Goal: Use online tool/utility: Utilize a website feature to perform a specific function

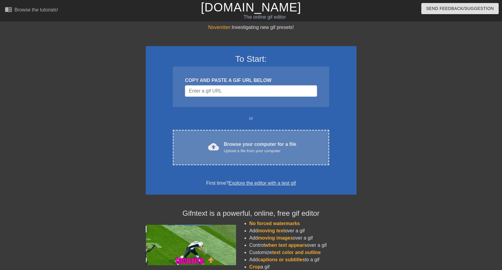
click at [246, 148] on div "Upload a file from your computer" at bounding box center [260, 151] width 73 height 6
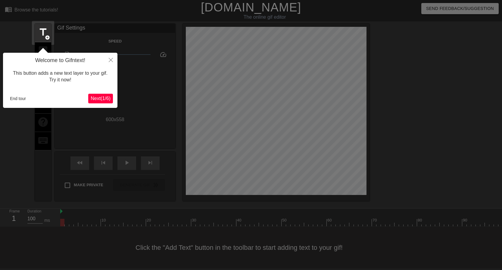
click at [111, 60] on icon "Close" at bounding box center [111, 60] width 4 height 4
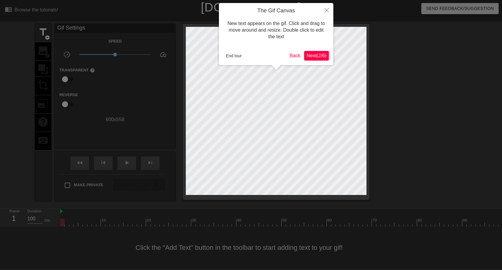
click at [327, 12] on icon "Close" at bounding box center [327, 10] width 4 height 4
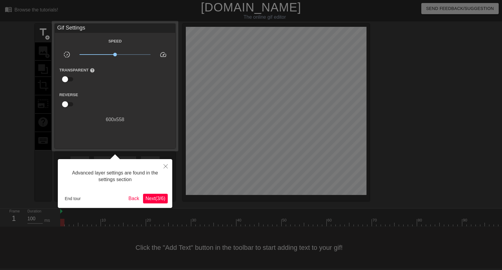
click at [165, 165] on icon "Close" at bounding box center [166, 166] width 4 height 4
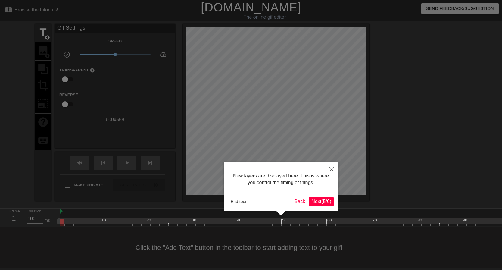
click at [329, 170] on button "Close" at bounding box center [331, 169] width 13 height 14
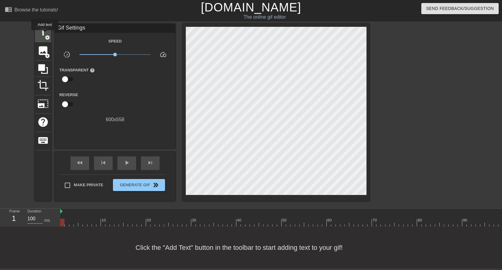
click at [45, 35] on span "add_circle" at bounding box center [47, 37] width 5 height 5
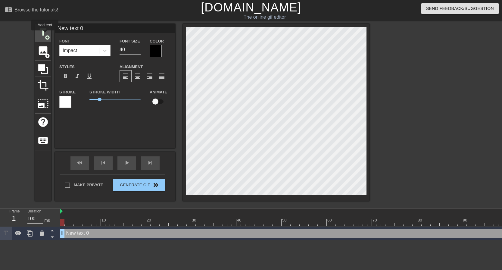
scroll to position [0, 0]
type input "T"
type textarea "T"
type input "Ti"
type textarea "Ti"
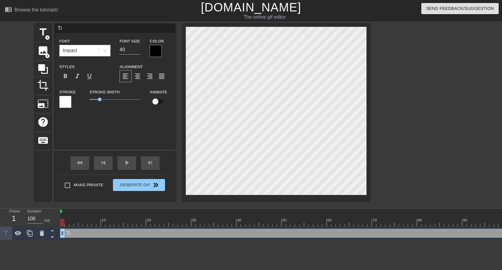
type input "Tit"
type textarea "Tit"
type input "[PERSON_NAME]"
type textarea "[PERSON_NAME]"
click at [105, 51] on icon at bounding box center [105, 51] width 4 height 2
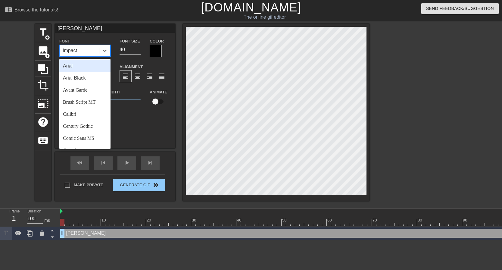
click at [88, 69] on div "Arial" at bounding box center [84, 66] width 51 height 12
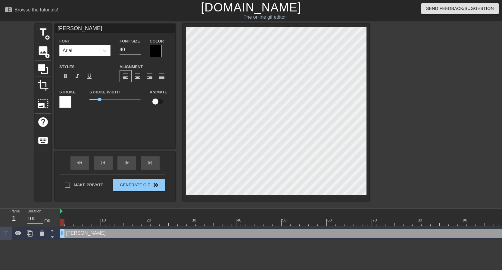
click at [156, 48] on div at bounding box center [156, 51] width 12 height 12
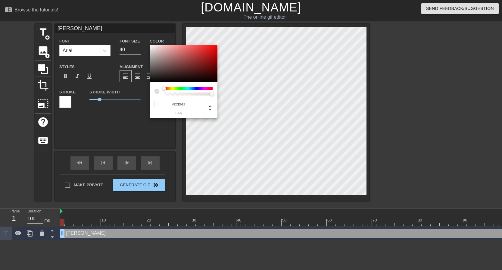
type input "#FFFFFF"
drag, startPoint x: 153, startPoint y: 48, endPoint x: 144, endPoint y: 42, distance: 11.0
click at [144, 42] on div "#FFFFFF hex" at bounding box center [251, 135] width 502 height 270
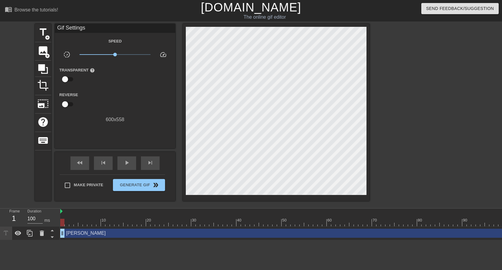
click at [65, 77] on input "checkbox" at bounding box center [65, 78] width 34 height 11
checkbox input "true"
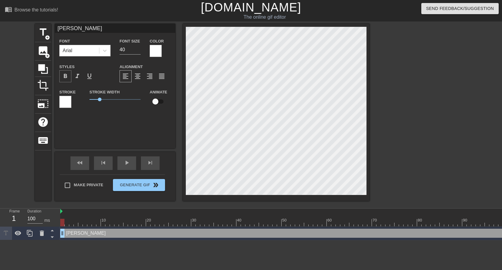
click at [66, 77] on span "format_bold" at bounding box center [65, 76] width 7 height 7
click at [138, 51] on input "39" at bounding box center [130, 50] width 21 height 10
click at [138, 51] on input "38" at bounding box center [130, 50] width 21 height 10
click at [138, 51] on input "37" at bounding box center [130, 50] width 21 height 10
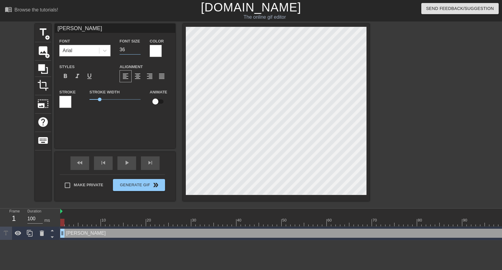
click at [138, 51] on input "36" at bounding box center [130, 50] width 21 height 10
type input "35"
click at [138, 51] on input "35" at bounding box center [130, 50] width 21 height 10
click at [43, 34] on span "title" at bounding box center [42, 31] width 11 height 11
type input "New text 1"
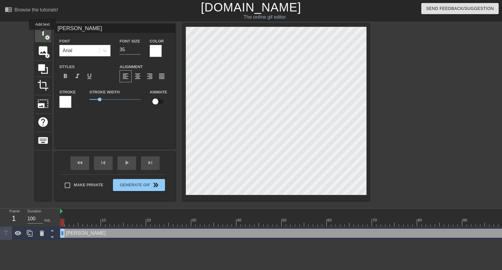
type input "40"
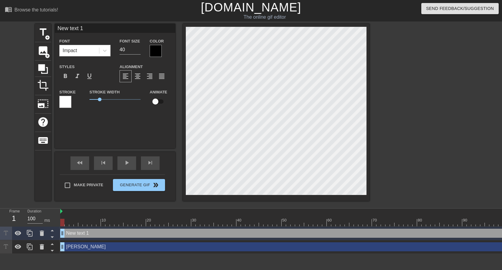
type input "[PERSON_NAME]"
type input "35"
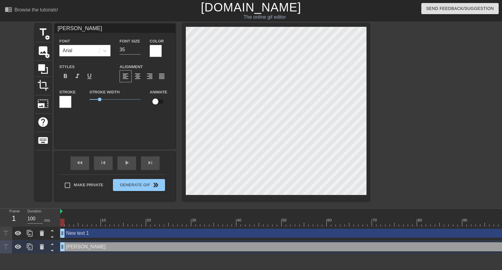
type input "New text 1"
type input "40"
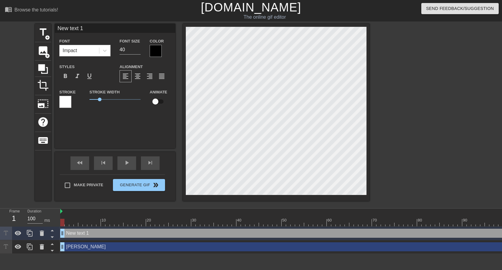
type input "J"
type textarea "J"
type input "Jo"
type textarea "Jo"
type input "Joh"
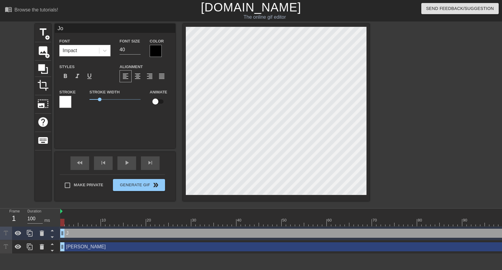
type textarea "Joh"
type input "[PERSON_NAME]"
type textarea "[PERSON_NAME]"
click at [138, 51] on input "39" at bounding box center [130, 50] width 21 height 10
click at [138, 51] on input "38" at bounding box center [130, 50] width 21 height 10
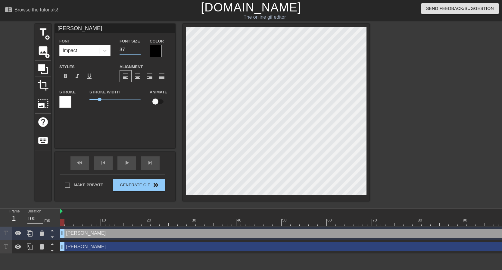
click at [138, 51] on input "37" at bounding box center [130, 50] width 21 height 10
click at [138, 51] on input "36" at bounding box center [130, 50] width 21 height 10
type input "35"
click at [138, 51] on input "35" at bounding box center [130, 50] width 21 height 10
click at [159, 52] on div at bounding box center [156, 51] width 12 height 12
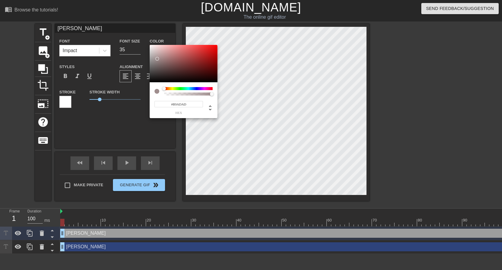
type input "#FFFFFF"
drag, startPoint x: 157, startPoint y: 59, endPoint x: 141, endPoint y: 37, distance: 27.5
click at [141, 37] on div "#FFFFFF hex" at bounding box center [251, 135] width 502 height 270
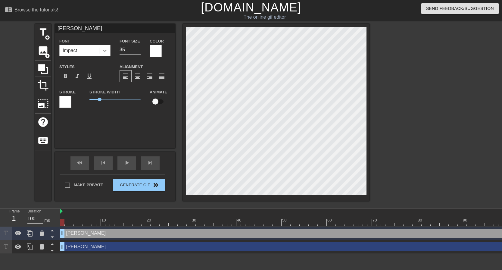
click at [106, 49] on icon at bounding box center [105, 51] width 6 height 6
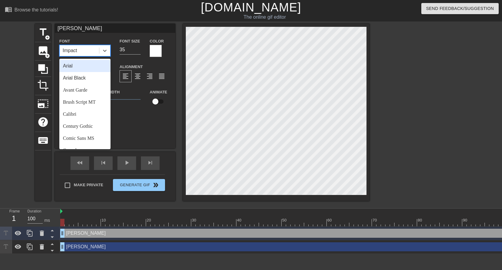
click at [81, 68] on div "Arial" at bounding box center [84, 66] width 51 height 12
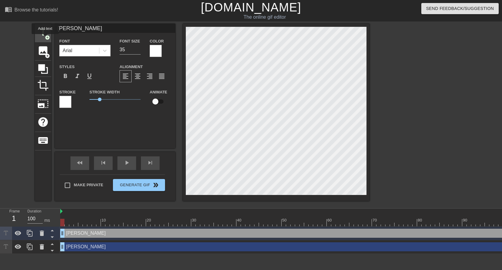
click at [45, 38] on span "add_circle" at bounding box center [47, 37] width 5 height 5
type input "New text 2"
type input "40"
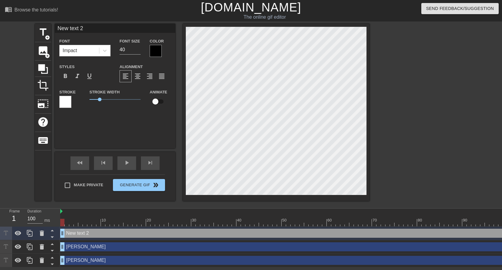
type input "R"
type textarea "R"
type input "Ro"
type textarea "Ro"
type input "[PERSON_NAME]"
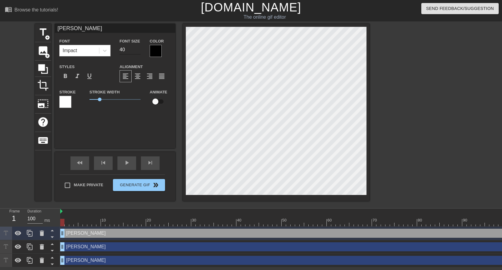
type textarea "[PERSON_NAME]"
click at [138, 50] on input "39" at bounding box center [130, 50] width 21 height 10
click at [138, 50] on input "38" at bounding box center [130, 50] width 21 height 10
click at [138, 50] on input "37" at bounding box center [130, 50] width 21 height 10
click at [138, 50] on input "36" at bounding box center [130, 50] width 21 height 10
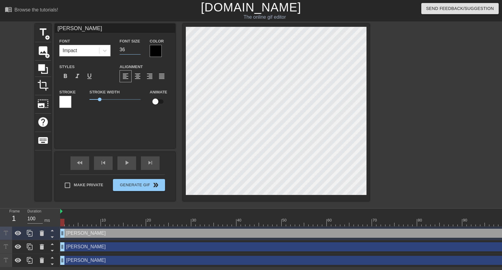
type input "35"
click at [138, 50] on input "35" at bounding box center [130, 50] width 21 height 10
click at [154, 50] on div at bounding box center [156, 51] width 12 height 12
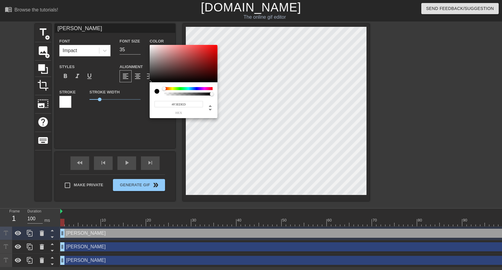
type input "#FFFFFF"
drag, startPoint x: 157, startPoint y: 53, endPoint x: 137, endPoint y: 35, distance: 26.5
click at [137, 35] on div "#FFFFFF hex" at bounding box center [251, 135] width 502 height 270
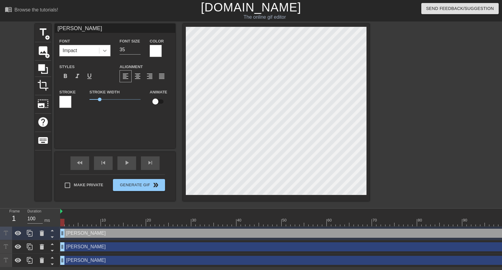
click at [106, 52] on icon at bounding box center [105, 51] width 6 height 6
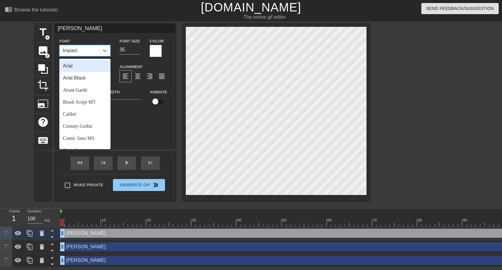
click at [84, 69] on div "Arial" at bounding box center [84, 66] width 51 height 12
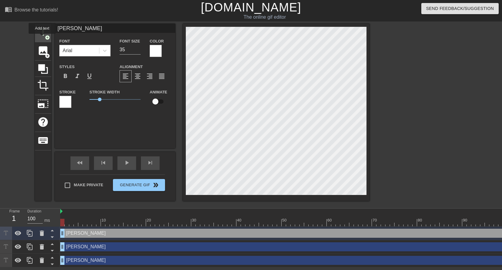
click at [42, 38] on div "title add_circle" at bounding box center [43, 33] width 16 height 18
type input "New text 3"
type input "40"
type input "H"
type textarea "H"
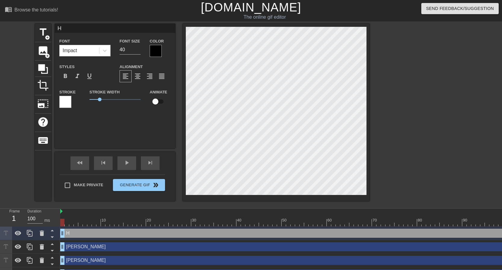
type input "Hu"
type textarea "Hu"
type input "Hun"
type textarea "Hun"
type input "[PERSON_NAME]"
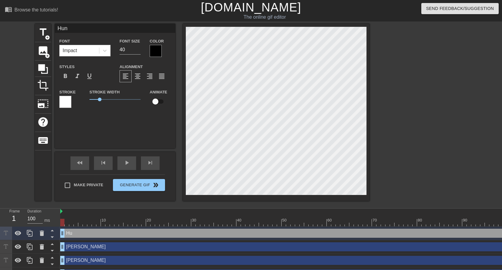
type textarea "[PERSON_NAME]"
type input "[PERSON_NAME]"
type textarea "[PERSON_NAME]"
type input "Hunter"
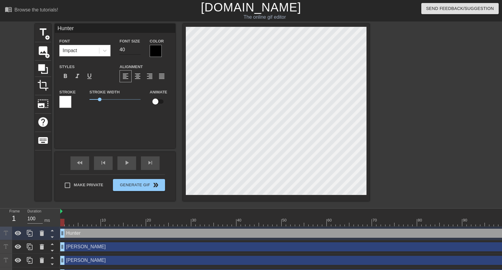
type textarea "Hunter"
click at [138, 52] on input "39" at bounding box center [130, 50] width 21 height 10
click at [138, 51] on input "38" at bounding box center [130, 50] width 21 height 10
click at [138, 51] on input "37" at bounding box center [130, 50] width 21 height 10
click at [138, 51] on input "36" at bounding box center [130, 50] width 21 height 10
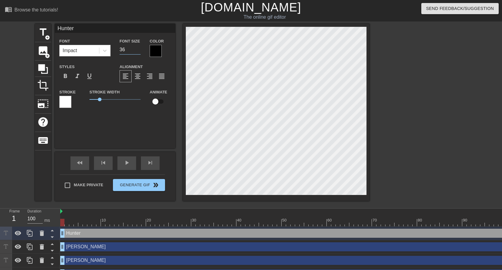
type input "35"
click at [138, 51] on input "35" at bounding box center [130, 50] width 21 height 10
click at [157, 51] on div at bounding box center [156, 51] width 12 height 12
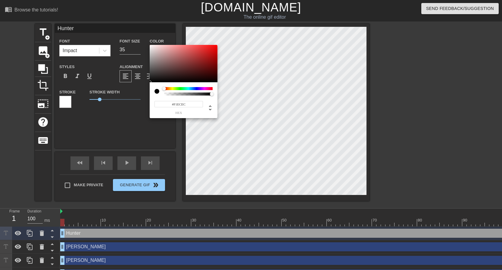
type input "#FFFFFF"
drag, startPoint x: 155, startPoint y: 53, endPoint x: 144, endPoint y: 39, distance: 17.7
click at [144, 39] on div "#FFFFFF hex" at bounding box center [251, 135] width 502 height 270
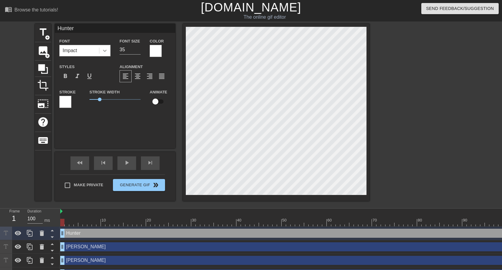
click at [101, 49] on div at bounding box center [104, 50] width 11 height 11
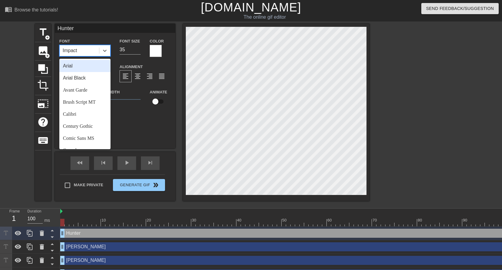
click at [89, 67] on div "Arial" at bounding box center [84, 66] width 51 height 12
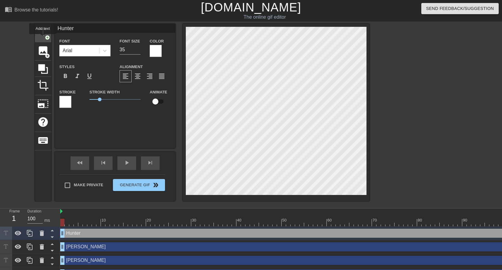
click at [43, 38] on div "title add_circle" at bounding box center [43, 33] width 16 height 18
type input "New text 4"
type input "40"
type input "N"
type textarea "N"
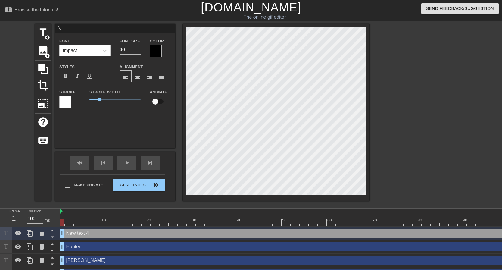
type input "Ne"
type textarea "Ne"
type input "Nea"
type textarea "Nea"
type input "[PERSON_NAME]"
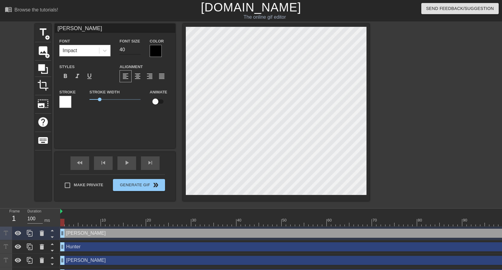
type textarea "[PERSON_NAME]"
click at [138, 51] on input "39" at bounding box center [130, 50] width 21 height 10
click at [138, 51] on input "38" at bounding box center [130, 50] width 21 height 10
click at [138, 51] on input "37" at bounding box center [130, 50] width 21 height 10
click at [138, 51] on input "36" at bounding box center [130, 50] width 21 height 10
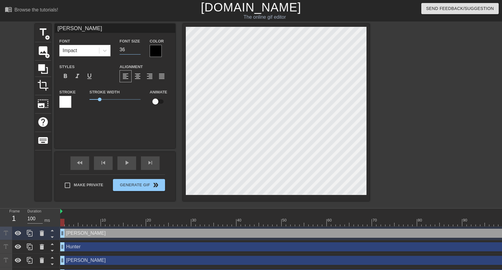
type input "35"
click at [138, 51] on input "35" at bounding box center [130, 50] width 21 height 10
click at [156, 51] on div at bounding box center [156, 51] width 12 height 12
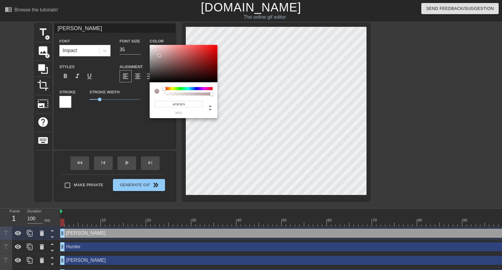
type input "#FFFFFF"
drag, startPoint x: 159, startPoint y: 55, endPoint x: 137, endPoint y: 35, distance: 30.2
click at [137, 35] on div "#FFFFFF hex" at bounding box center [251, 135] width 502 height 270
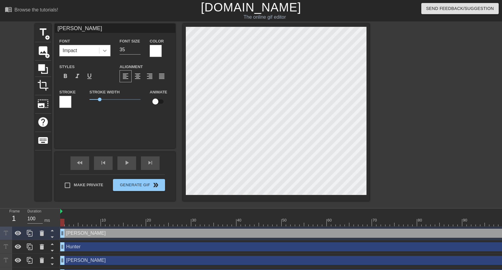
click at [101, 49] on div at bounding box center [104, 50] width 11 height 11
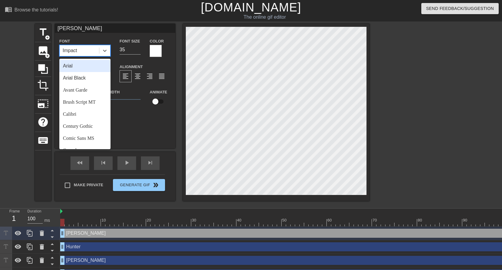
click at [86, 68] on div "Arial" at bounding box center [84, 66] width 51 height 12
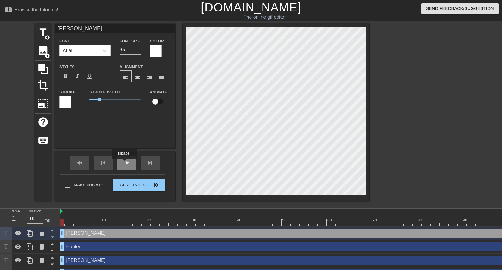
click at [125, 163] on span "play_arrow" at bounding box center [126, 162] width 7 height 7
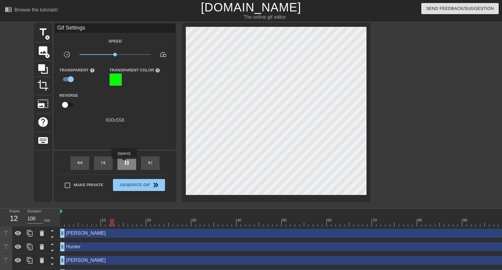
click at [125, 163] on span "pause" at bounding box center [126, 162] width 7 height 7
click at [125, 163] on span "play_arrow" at bounding box center [126, 162] width 7 height 7
click at [125, 163] on span "pause" at bounding box center [126, 162] width 7 height 7
click at [125, 163] on span "play_arrow" at bounding box center [126, 162] width 7 height 7
click at [125, 163] on span "pause" at bounding box center [126, 162] width 7 height 7
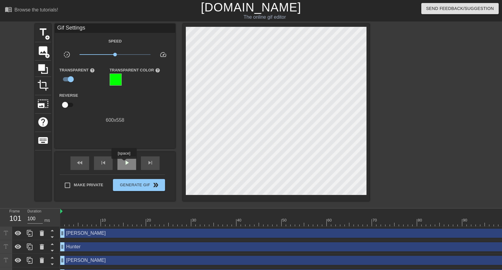
click at [125, 163] on span "play_arrow" at bounding box center [126, 162] width 7 height 7
click at [125, 163] on span "pause" at bounding box center [126, 162] width 7 height 7
click at [110, 164] on div "skip_previous" at bounding box center [103, 163] width 19 height 14
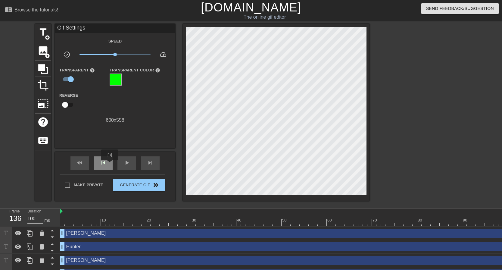
click at [110, 164] on div "skip_previous" at bounding box center [103, 163] width 19 height 14
click at [85, 164] on div "fast_rewind" at bounding box center [79, 163] width 19 height 14
click at [146, 163] on div "skip_next" at bounding box center [150, 163] width 19 height 14
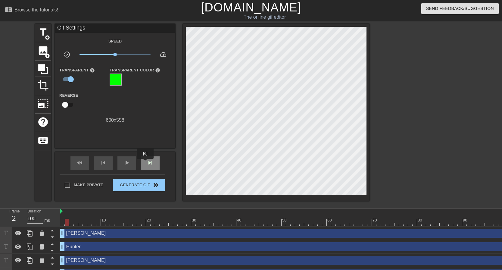
click at [146, 163] on div "skip_next" at bounding box center [150, 163] width 19 height 14
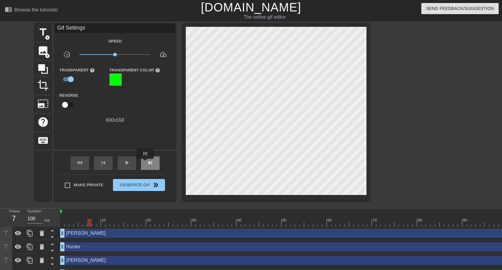
click at [146, 163] on div "skip_next" at bounding box center [150, 163] width 19 height 14
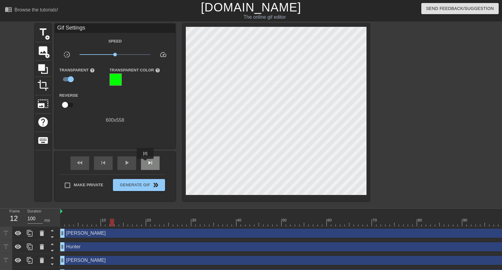
click at [146, 163] on div "skip_next" at bounding box center [150, 163] width 19 height 14
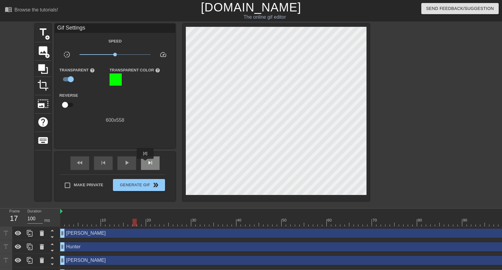
click at [146, 163] on div "skip_next" at bounding box center [150, 163] width 19 height 14
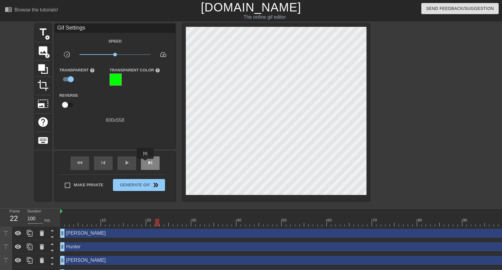
click at [146, 163] on div "skip_next" at bounding box center [150, 163] width 19 height 14
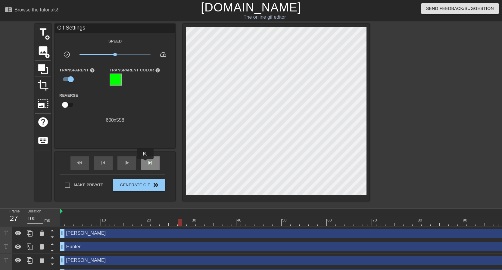
click at [146, 163] on div "skip_next" at bounding box center [150, 163] width 19 height 14
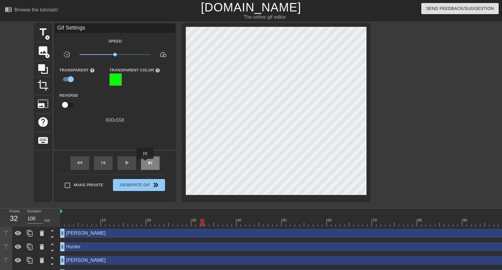
click at [146, 163] on div "skip_next" at bounding box center [150, 163] width 19 height 14
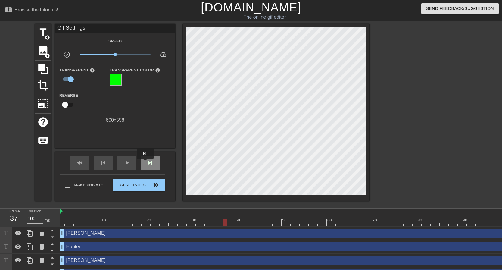
click at [146, 163] on div "skip_next" at bounding box center [150, 163] width 19 height 14
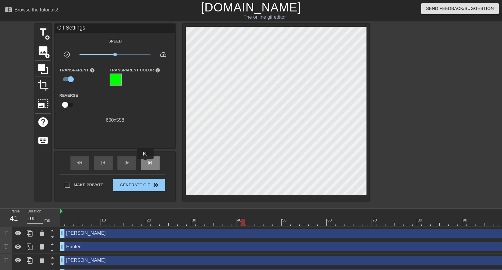
click at [146, 163] on div "skip_next" at bounding box center [150, 163] width 19 height 14
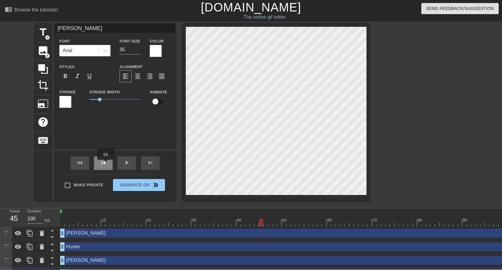
click at [106, 164] on span "skip_previous" at bounding box center [103, 162] width 7 height 7
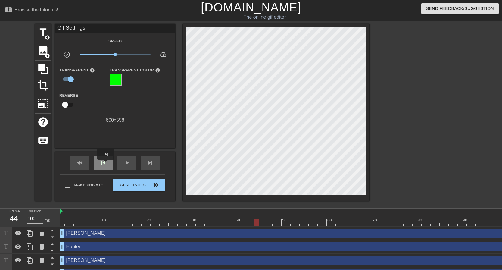
click at [106, 164] on span "skip_previous" at bounding box center [103, 162] width 7 height 7
click at [149, 164] on span "skip_next" at bounding box center [150, 162] width 7 height 7
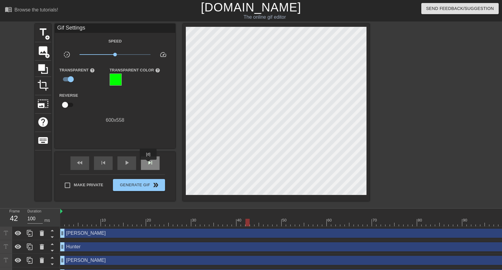
click at [149, 164] on span "skip_next" at bounding box center [150, 162] width 7 height 7
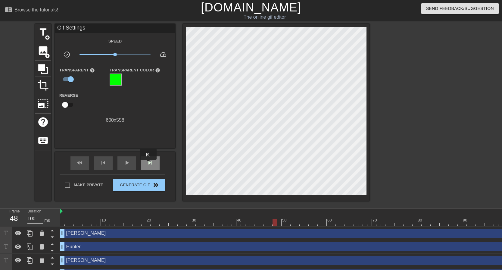
click at [149, 164] on span "skip_next" at bounding box center [150, 162] width 7 height 7
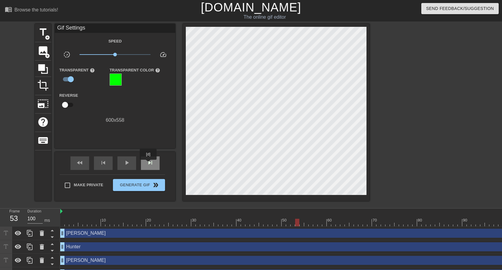
click at [149, 164] on span "skip_next" at bounding box center [150, 162] width 7 height 7
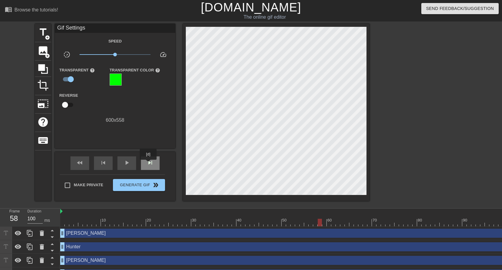
click at [149, 164] on span "skip_next" at bounding box center [150, 162] width 7 height 7
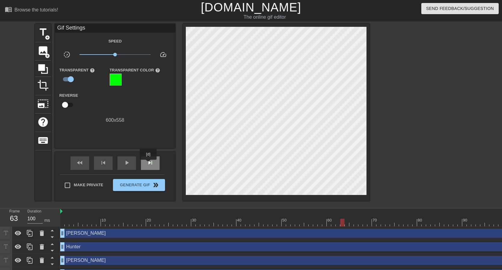
click at [149, 164] on span "skip_next" at bounding box center [150, 162] width 7 height 7
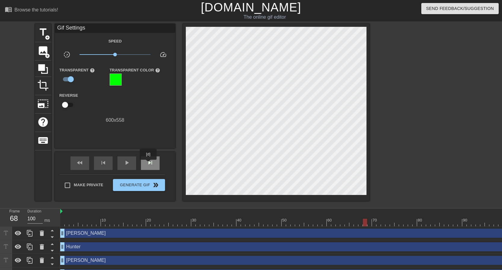
click at [149, 164] on span "skip_next" at bounding box center [150, 162] width 7 height 7
click at [103, 167] on div "skip_previous" at bounding box center [103, 163] width 19 height 14
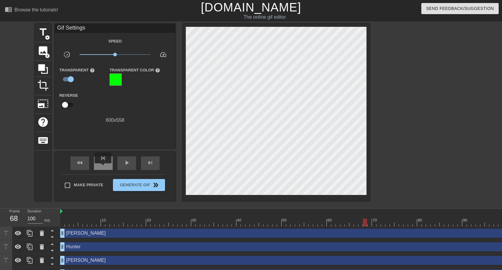
click at [103, 167] on div "skip_previous" at bounding box center [103, 163] width 19 height 14
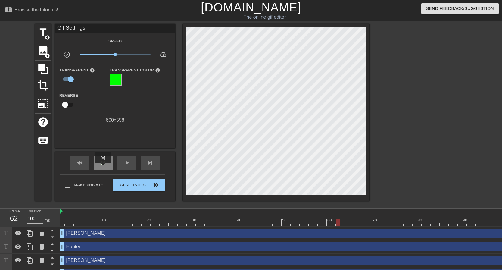
click at [103, 167] on div "skip_previous" at bounding box center [103, 163] width 19 height 14
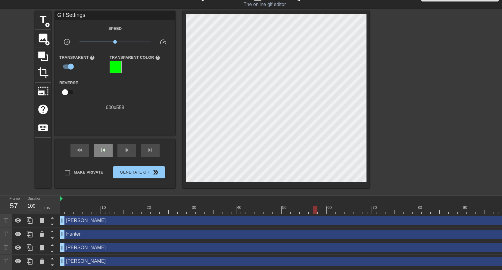
scroll to position [5, 0]
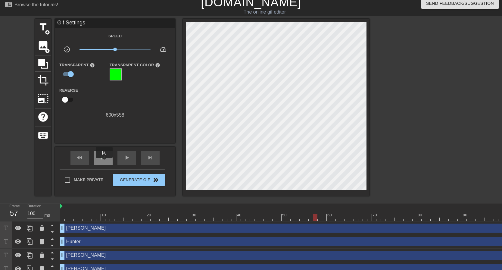
click at [104, 162] on div "skip_previous" at bounding box center [103, 158] width 19 height 14
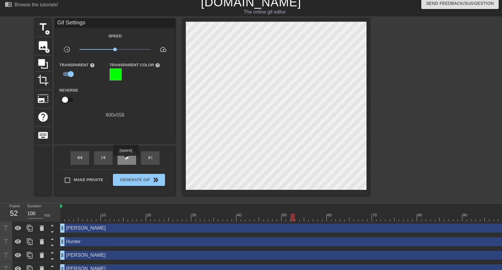
click at [127, 160] on span "play_arrow" at bounding box center [126, 157] width 7 height 7
click at [107, 162] on div "skip_previous" at bounding box center [103, 158] width 19 height 14
click at [126, 156] on span "pause" at bounding box center [126, 157] width 7 height 7
click at [104, 157] on span "skip_previous" at bounding box center [103, 157] width 7 height 7
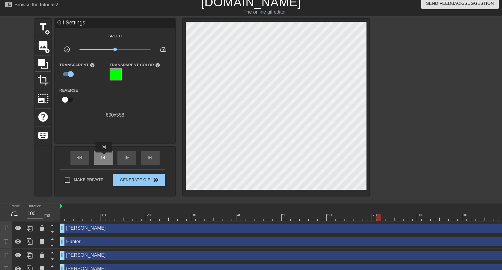
click at [104, 157] on span "skip_previous" at bounding box center [103, 157] width 7 height 7
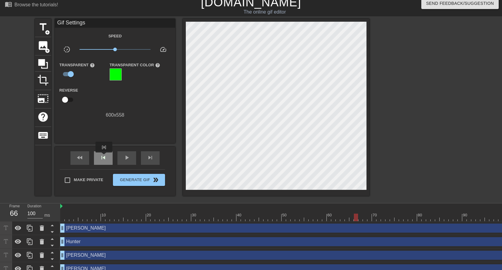
click at [104, 157] on span "skip_previous" at bounding box center [103, 157] width 7 height 7
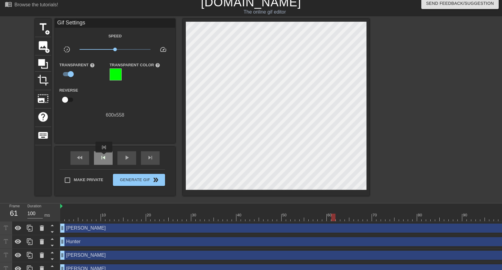
click at [104, 157] on span "skip_previous" at bounding box center [103, 157] width 7 height 7
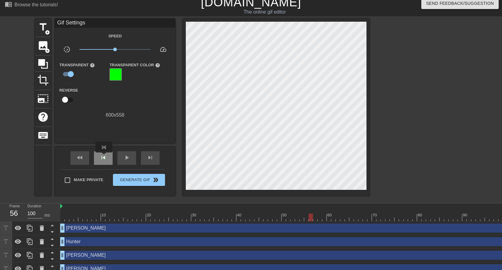
click at [104, 157] on span "skip_previous" at bounding box center [103, 157] width 7 height 7
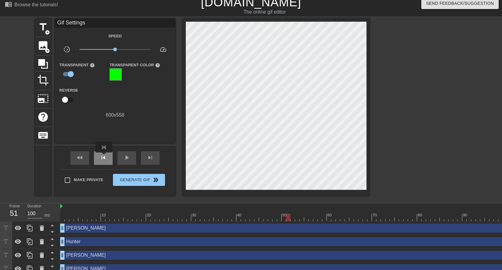
click at [104, 157] on span "skip_previous" at bounding box center [103, 157] width 7 height 7
click at [149, 160] on span "skip_next" at bounding box center [150, 157] width 7 height 7
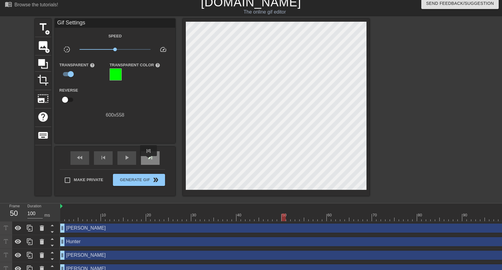
click at [149, 160] on span "skip_next" at bounding box center [150, 157] width 7 height 7
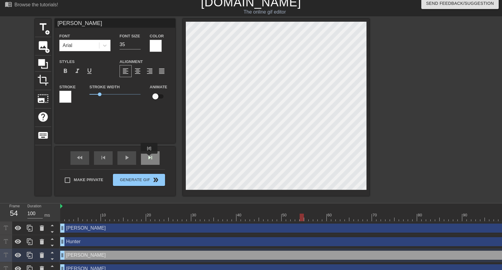
click at [150, 158] on span "skip_next" at bounding box center [150, 157] width 7 height 7
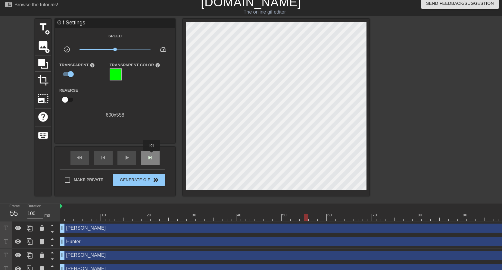
click at [152, 155] on span "skip_next" at bounding box center [150, 157] width 7 height 7
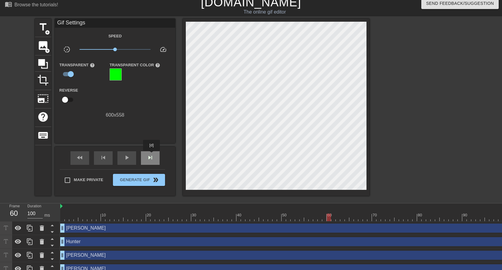
click at [152, 155] on span "skip_next" at bounding box center [150, 157] width 7 height 7
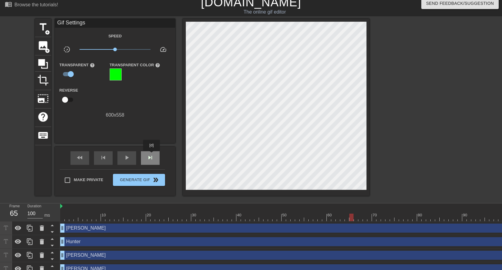
click at [152, 155] on span "skip_next" at bounding box center [150, 157] width 7 height 7
click at [107, 160] on div "skip_previous" at bounding box center [103, 158] width 19 height 14
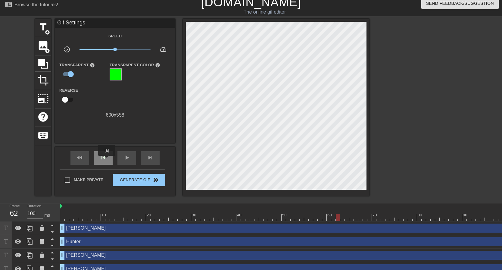
click at [107, 160] on div "skip_previous" at bounding box center [103, 158] width 19 height 14
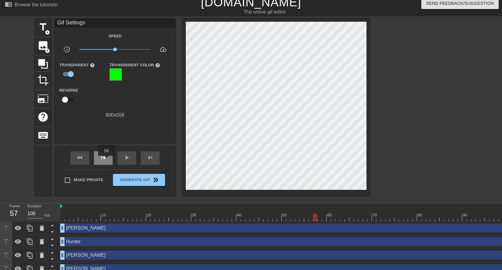
click at [107, 160] on div "skip_previous" at bounding box center [103, 158] width 19 height 14
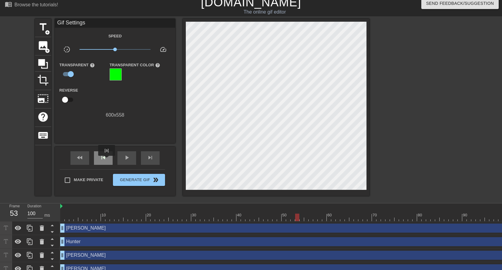
click at [107, 160] on div "skip_previous" at bounding box center [103, 158] width 19 height 14
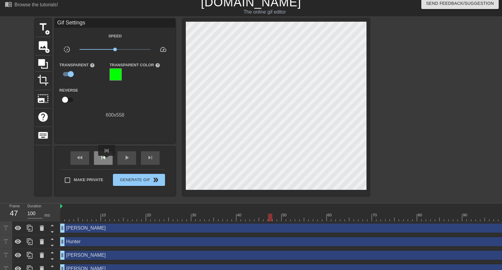
click at [107, 160] on div "skip_previous" at bounding box center [103, 158] width 19 height 14
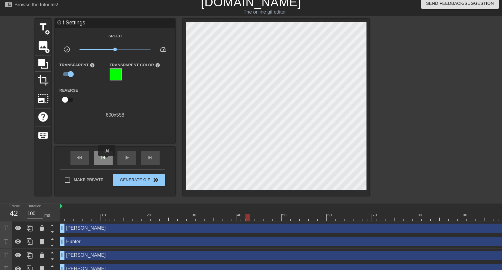
click at [107, 160] on div "skip_previous" at bounding box center [103, 158] width 19 height 14
click at [86, 161] on div "fast_rewind" at bounding box center [79, 158] width 19 height 14
click at [126, 161] on div "play_arrow" at bounding box center [126, 158] width 19 height 14
click at [126, 161] on div "pause" at bounding box center [126, 158] width 19 height 14
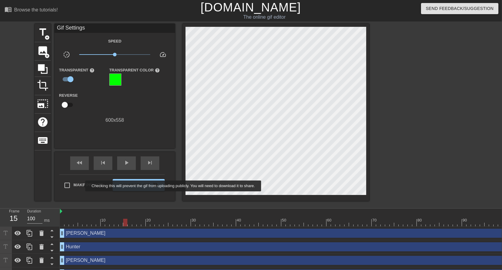
scroll to position [0, 0]
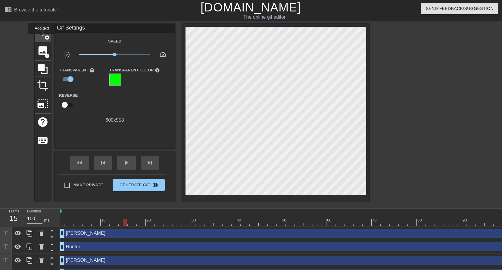
click at [42, 38] on div "title add_circle" at bounding box center [43, 33] width 16 height 18
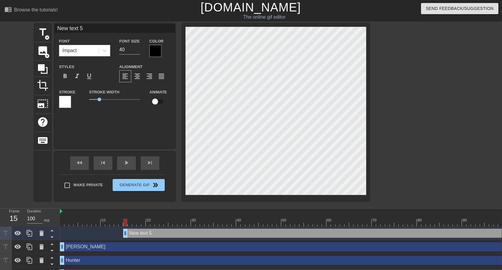
type input "H"
type textarea "H"
type input "Ho"
type textarea "Ho"
type input "Hor"
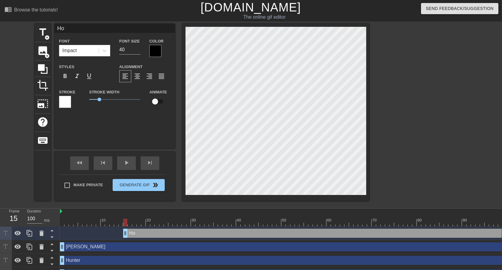
type textarea "Hor"
type input "Hori"
type textarea "Hori"
type input "Horiz"
type textarea "Horiz"
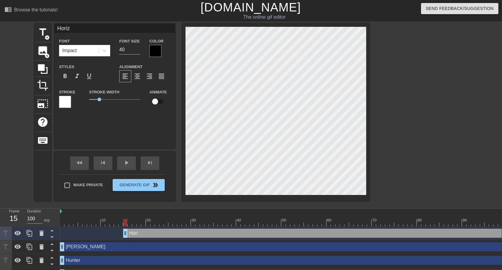
type input "Horizo"
type textarea "Horizo"
type input "Horizon"
type textarea "Horizon"
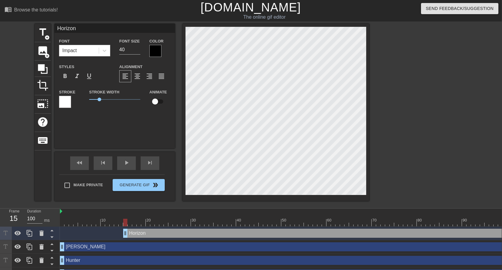
type input "Horizon"
type textarea "Horizon"
type input "HorizonU"
type textarea "Horizon U"
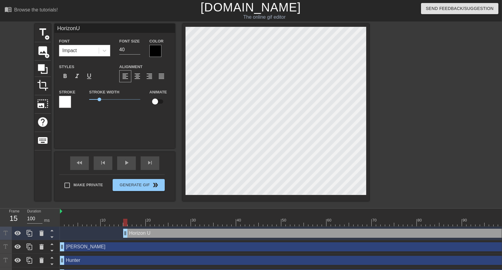
type input "HorizonUn"
type textarea "Horizon Un"
type input "HorizonUnd"
type textarea "Horizon Und"
type input "HorizonUnde"
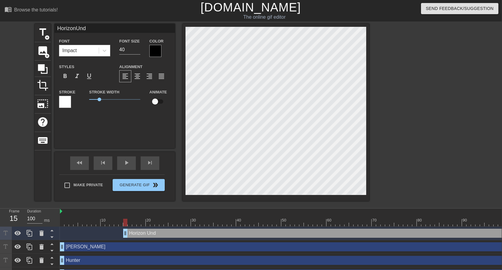
type textarea "Horizon Unde"
type input "HorizonUnder"
type textarea "Horizon Under"
type input "HorizonUnderc"
type textarea "Horizon Underc"
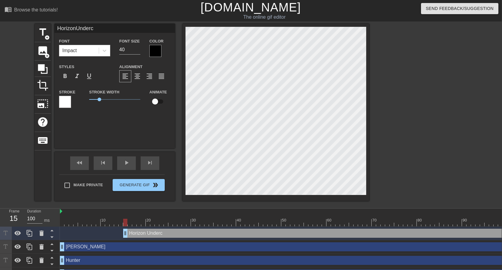
type input "HorizonUnderco"
type textarea "Horizon Underco"
type input "HorizonUndercou"
type textarea "Horizon Undercou"
type input "HorizonUndercoun"
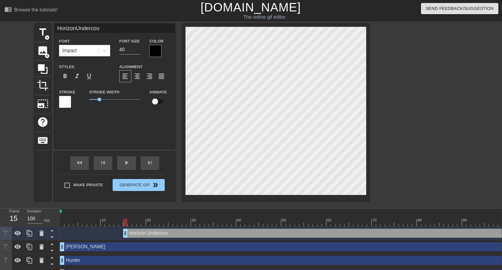
type textarea "Horizon Undercoun"
type input "HorizonUndercount"
type textarea "Horizon Undercount"
type input "HorizonUndercounte"
type textarea "Horizon Undercounte"
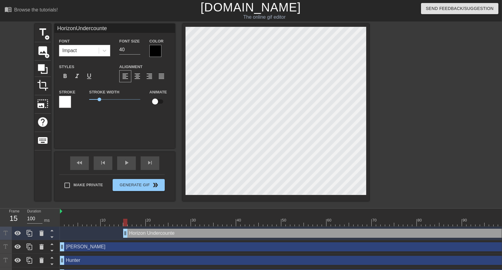
type input "HorizonUndercounter"
type textarea "Horizon Undercounter"
type input "39"
type input "HorizonUndercounter"
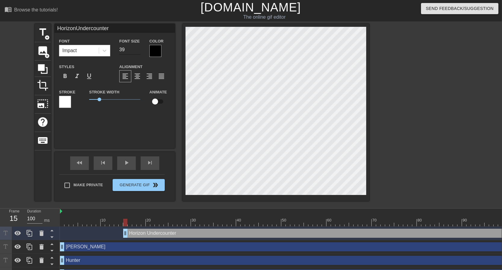
click at [139, 51] on input "39" at bounding box center [129, 50] width 21 height 10
type input "38"
type input "HorizonUndercounter"
click at [139, 51] on input "38" at bounding box center [129, 50] width 21 height 10
type input "37"
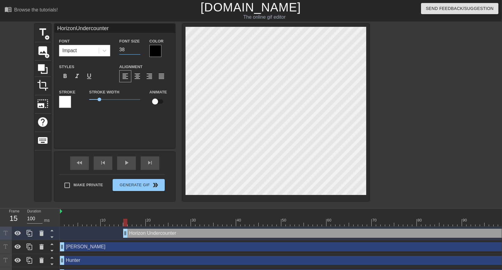
type input "HorizonUndercounter"
click at [139, 51] on input "37" at bounding box center [129, 50] width 21 height 10
type input "36"
type input "HorizonUndercounter"
click at [139, 51] on input "36" at bounding box center [129, 50] width 21 height 10
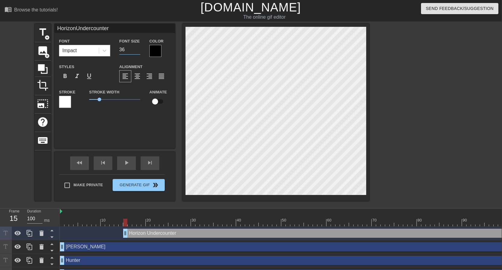
type input "35"
type input "HorizonUndercounter"
click at [139, 51] on input "35" at bounding box center [129, 50] width 21 height 10
type input "34"
type input "HorizonUndercounter"
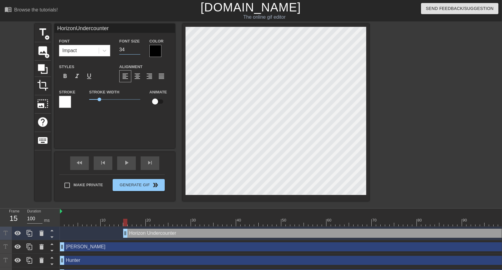
click at [139, 51] on input "34" at bounding box center [129, 50] width 21 height 10
type input "33"
type input "HorizonUndercounter"
click at [139, 51] on input "33" at bounding box center [129, 50] width 21 height 10
type input "32"
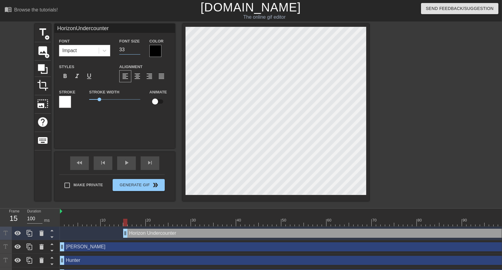
type input "HorizonUndercounter"
click at [139, 51] on input "32" at bounding box center [129, 50] width 21 height 10
type input "31"
type input "HorizonUndercounter"
click at [139, 51] on input "31" at bounding box center [129, 50] width 21 height 10
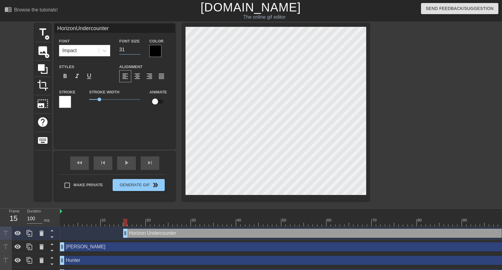
type input "30"
type input "HorizonUndercounter"
click at [139, 51] on input "30" at bounding box center [129, 50] width 21 height 10
type input "29"
type input "HorizonUndercounter"
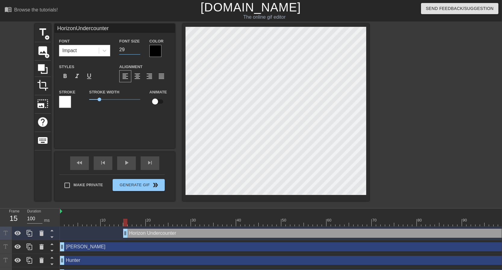
click at [139, 51] on input "29" at bounding box center [129, 50] width 21 height 10
type input "28"
type input "HorizonUndercounter"
click at [139, 51] on input "28" at bounding box center [129, 50] width 21 height 10
type input "27"
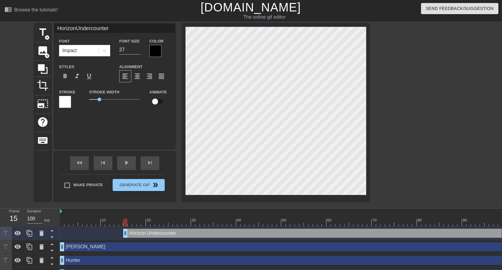
click at [139, 51] on input "27" at bounding box center [129, 50] width 21 height 10
click at [156, 52] on div at bounding box center [155, 51] width 12 height 12
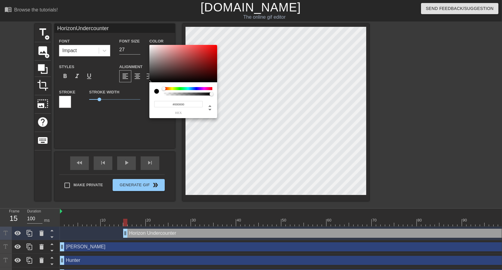
type input "HorizonUndercounter"
type input "#AB9191"
type input "HorizonUndercounter"
type input "#A89090"
type input "HorizonUndercounter"
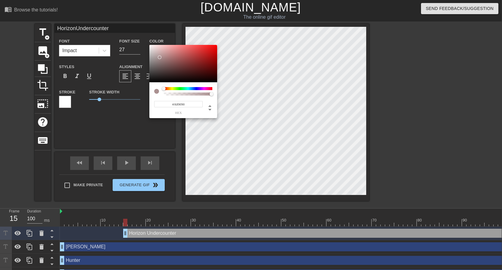
type input "#BDAEAE"
type input "HorizonUndercounter"
type input "#E8E8E8"
type input "HorizonUndercounter"
type input "#F9F9F9"
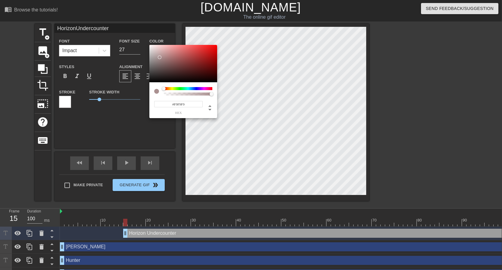
type input "HorizonUndercounter"
type input "#FFFFFF"
drag, startPoint x: 160, startPoint y: 58, endPoint x: 143, endPoint y: 43, distance: 22.0
click at [143, 43] on div "#FFFFFF hex" at bounding box center [251, 135] width 502 height 270
type input "HorizonUndercounter"
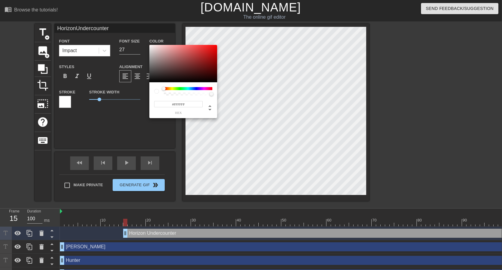
type input "#8E5050"
type input "HorizonUndercounter"
type input "#8A4444"
type input "HorizonUndercounter"
type input "#8A2A2A"
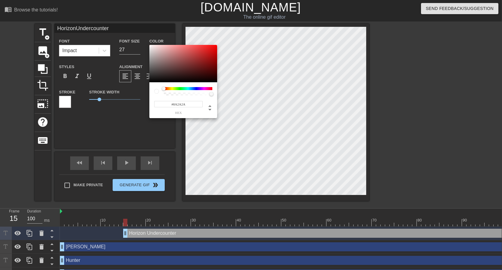
type input "HorizonUndercounter"
type input "#8A1D1D"
type input "HorizonUndercounter"
type input "#941111"
type input "HorizonUndercounter"
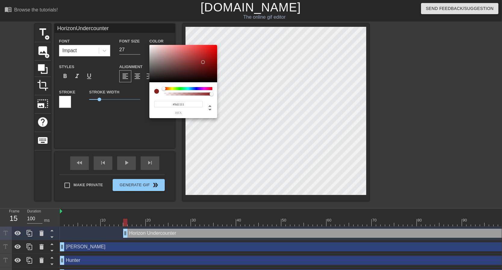
type input "#A60A0A"
type input "HorizonUndercounter"
type input "#C50000"
type input "HorizonUndercounter"
type input "#D20000"
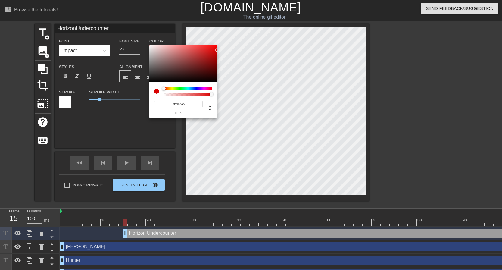
type input "HorizonUndercounter"
type input "#DC0000"
type input "HorizonUndercounter"
type input "#E20000"
type input "HorizonUndercounter"
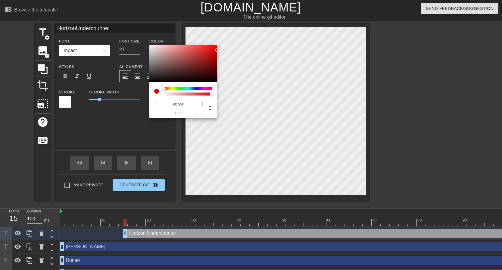
type input "#E80000"
type input "HorizonUndercounter"
type input "#EC0000"
type input "HorizonUndercounter"
type input "#FF0000"
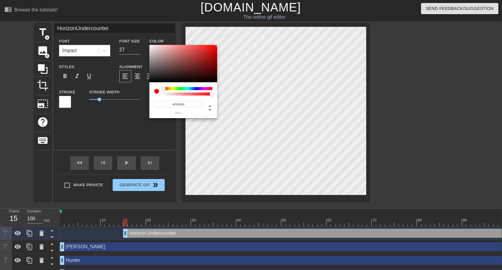
type input "HorizonUndercounter"
type input "#EA1818"
type input "HorizonUndercounter"
type input "#CE4A4A"
type input "HorizonUndercounter"
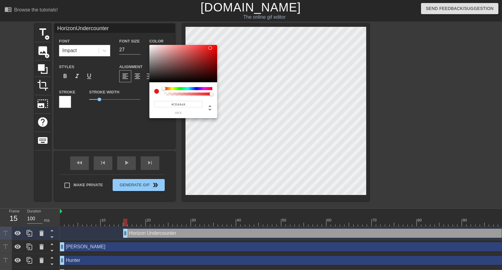
type input "#D66E6E"
type input "HorizonUndercounter"
type input "#EA8484"
type input "HorizonUndercounter"
type input "#FD9A9A"
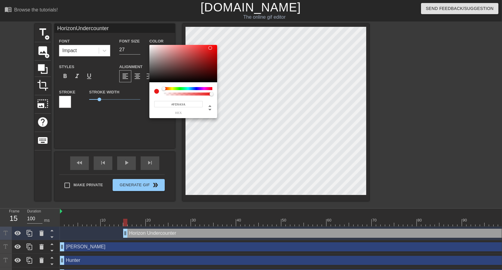
type input "HorizonUndercounter"
type input "#FFADAD"
type input "HorizonUndercounter"
type input "#FFC4C4"
type input "HorizonUndercounter"
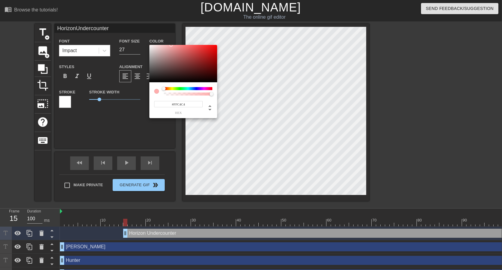
type input "#FFDADA"
type input "HorizonUndercounter"
type input "#FFEBEB"
type input "HorizonUndercounter"
type input "#FFF8F8"
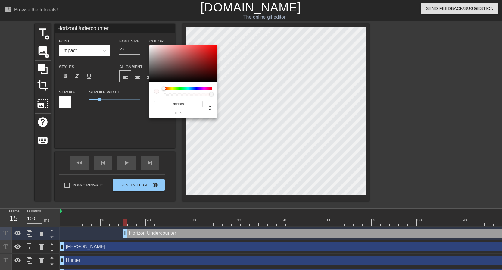
type input "HorizonUndercounter"
type input "#FF8E8E"
type input "HorizonUndercounter"
type input "#FFFFFF"
drag, startPoint x: 200, startPoint y: 62, endPoint x: 143, endPoint y: 39, distance: 61.7
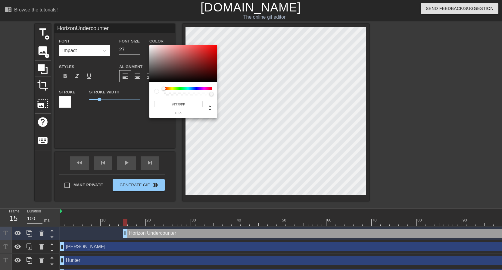
click at [143, 39] on div "#FFFFFF hex" at bounding box center [251, 135] width 502 height 270
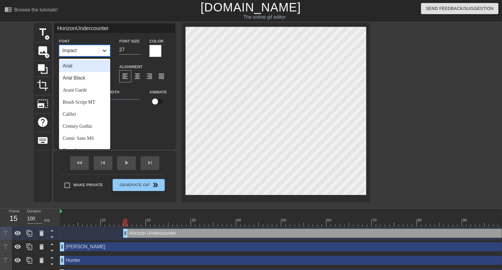
click at [107, 49] on div at bounding box center [104, 50] width 11 height 11
click at [84, 71] on div "Arial" at bounding box center [84, 66] width 51 height 12
type input "HorizonUndercounter"
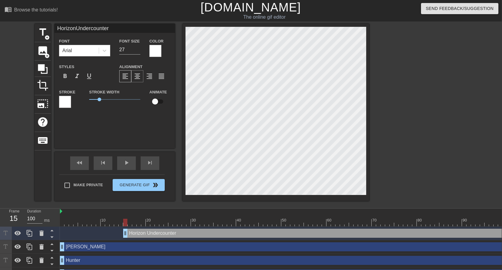
click at [138, 78] on span "format_align_center" at bounding box center [137, 76] width 7 height 7
type input "26"
type input "HorizonUndercounter"
click at [138, 51] on input "26" at bounding box center [129, 50] width 21 height 10
type input "25"
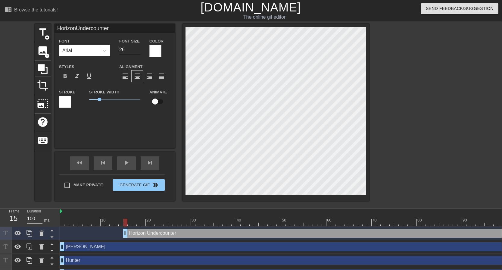
type input "HorizonUndercounter"
click at [138, 51] on input "25" at bounding box center [129, 50] width 21 height 10
type input "24"
type input "HorizonUndercounter"
click at [138, 51] on input "24" at bounding box center [129, 50] width 21 height 10
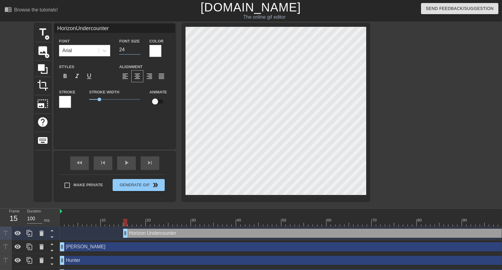
type input "23"
click at [138, 51] on input "23" at bounding box center [129, 50] width 21 height 10
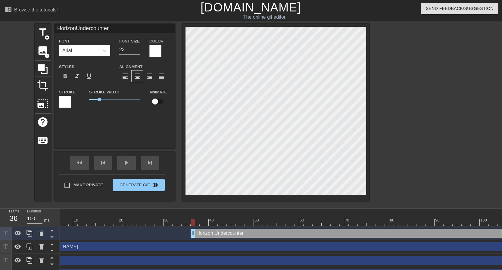
scroll to position [0, 28]
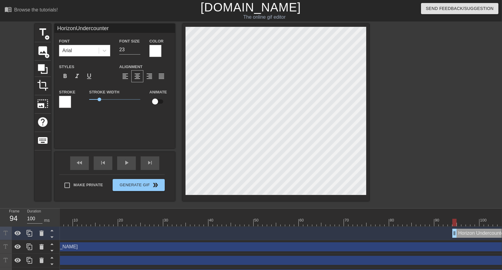
drag, startPoint x: 126, startPoint y: 233, endPoint x: 483, endPoint y: 210, distance: 357.3
click at [483, 210] on div "10 20 30 40 50 60 70 80 90 100 110 120 130 140 Horizon Undercounter drag_handle…" at bounding box center [281, 257] width 442 height 99
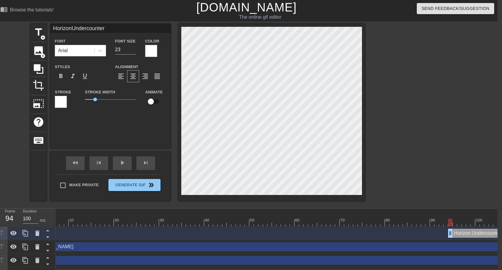
scroll to position [0, 5]
drag, startPoint x: 451, startPoint y: 232, endPoint x: 461, endPoint y: 228, distance: 11.1
click at [461, 228] on div "Horizon Undercounter drag_handle drag_handle" at bounding box center [355, 233] width 655 height 14
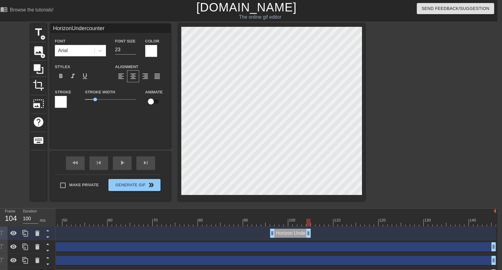
drag, startPoint x: 494, startPoint y: 235, endPoint x: 310, endPoint y: 239, distance: 184.0
click at [310, 239] on div "Horizon Undercounter drag_handle drag_handle" at bounding box center [168, 233] width 655 height 14
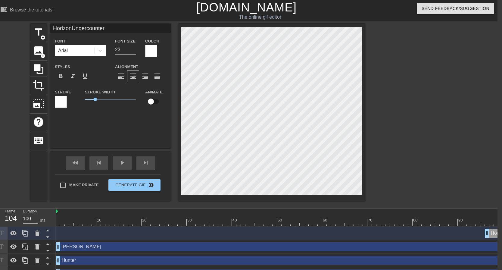
scroll to position [0, 0]
click at [75, 164] on span "fast_rewind" at bounding box center [75, 162] width 7 height 7
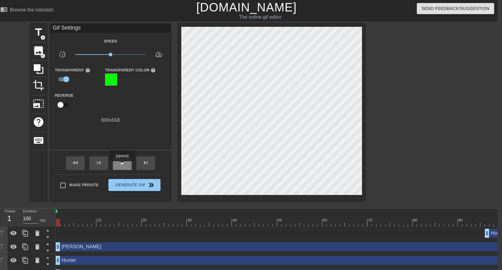
click at [123, 165] on span "play_arrow" at bounding box center [122, 162] width 7 height 7
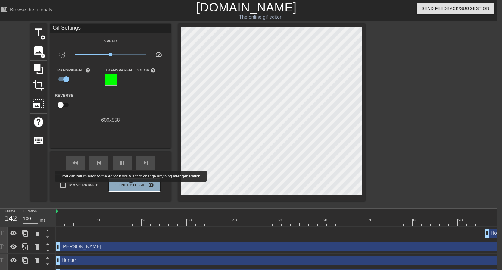
click at [135, 186] on span "Generate Gif double_arrow" at bounding box center [134, 184] width 47 height 7
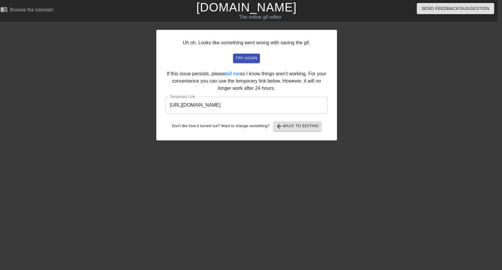
click at [285, 105] on input "[URL][DOMAIN_NAME]" at bounding box center [247, 105] width 162 height 17
